Goal: Information Seeking & Learning: Check status

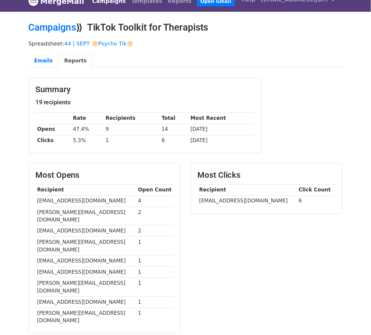
scroll to position [12, 0]
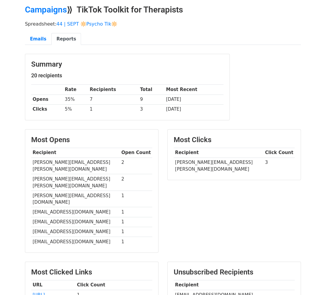
scroll to position [29, 0]
